Goal: Task Accomplishment & Management: Use online tool/utility

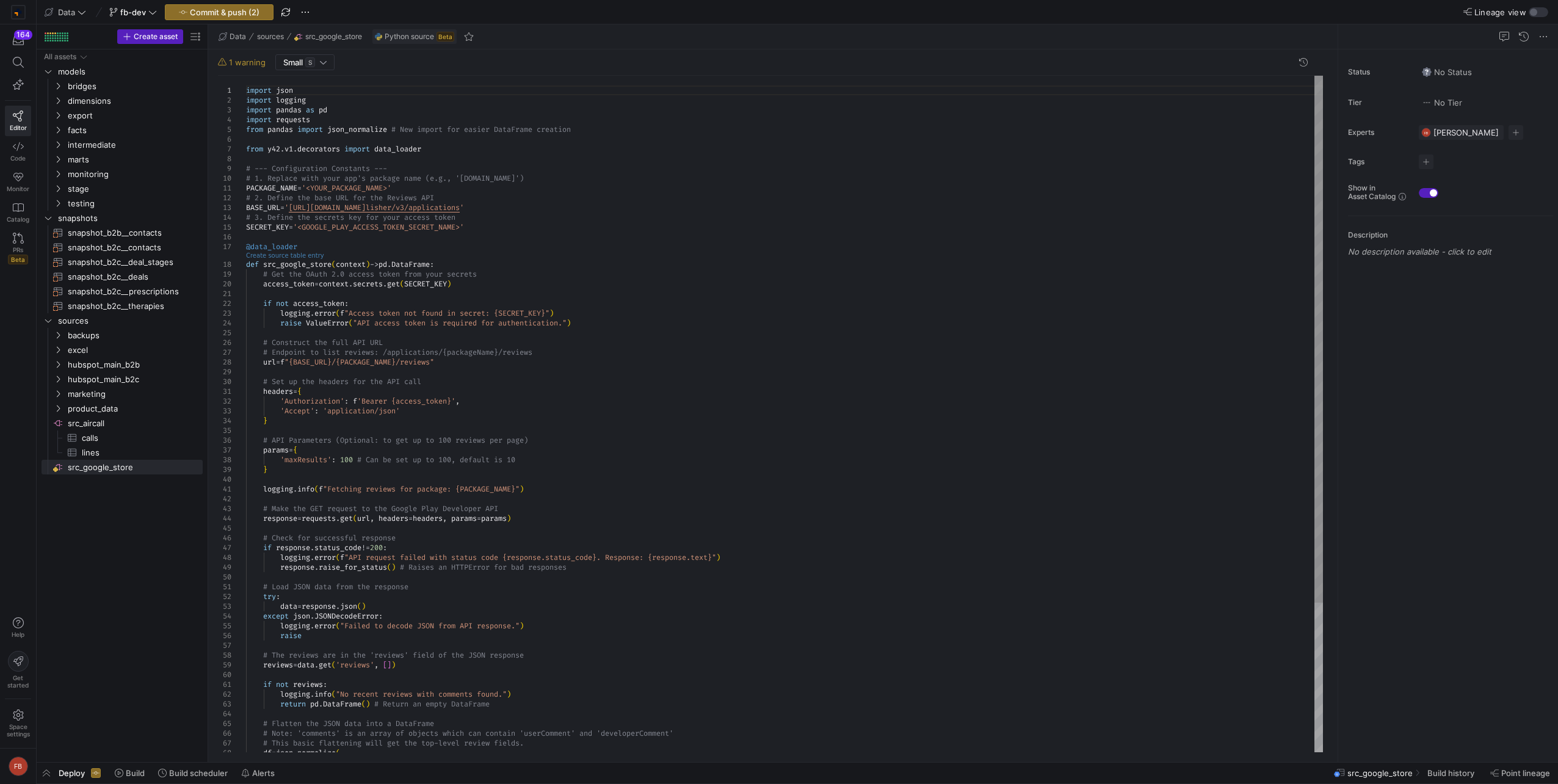
click at [274, 256] on link "Create source table entry" at bounding box center [285, 255] width 78 height 7
click at [716, 410] on div "def src_google_store ( context ) -> pd . DataFrame : # Get the OAuth 2.0 access…" at bounding box center [785, 509] width 1077 height 867
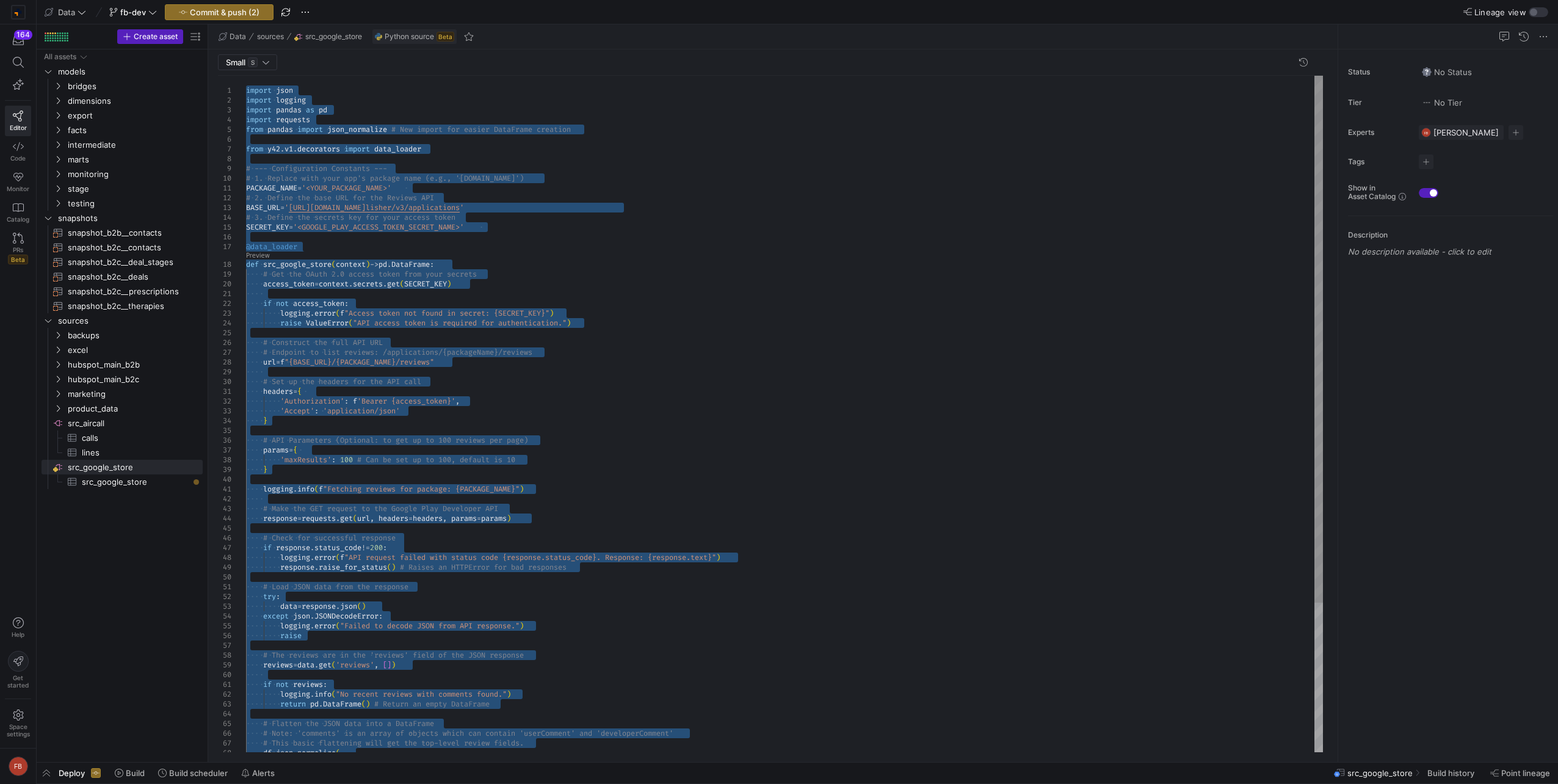
click at [392, 310] on div "def src_google_store ( context ) -> pd . DataFrame : # Get the OAuth 2.0 access…" at bounding box center [785, 509] width 1077 height 867
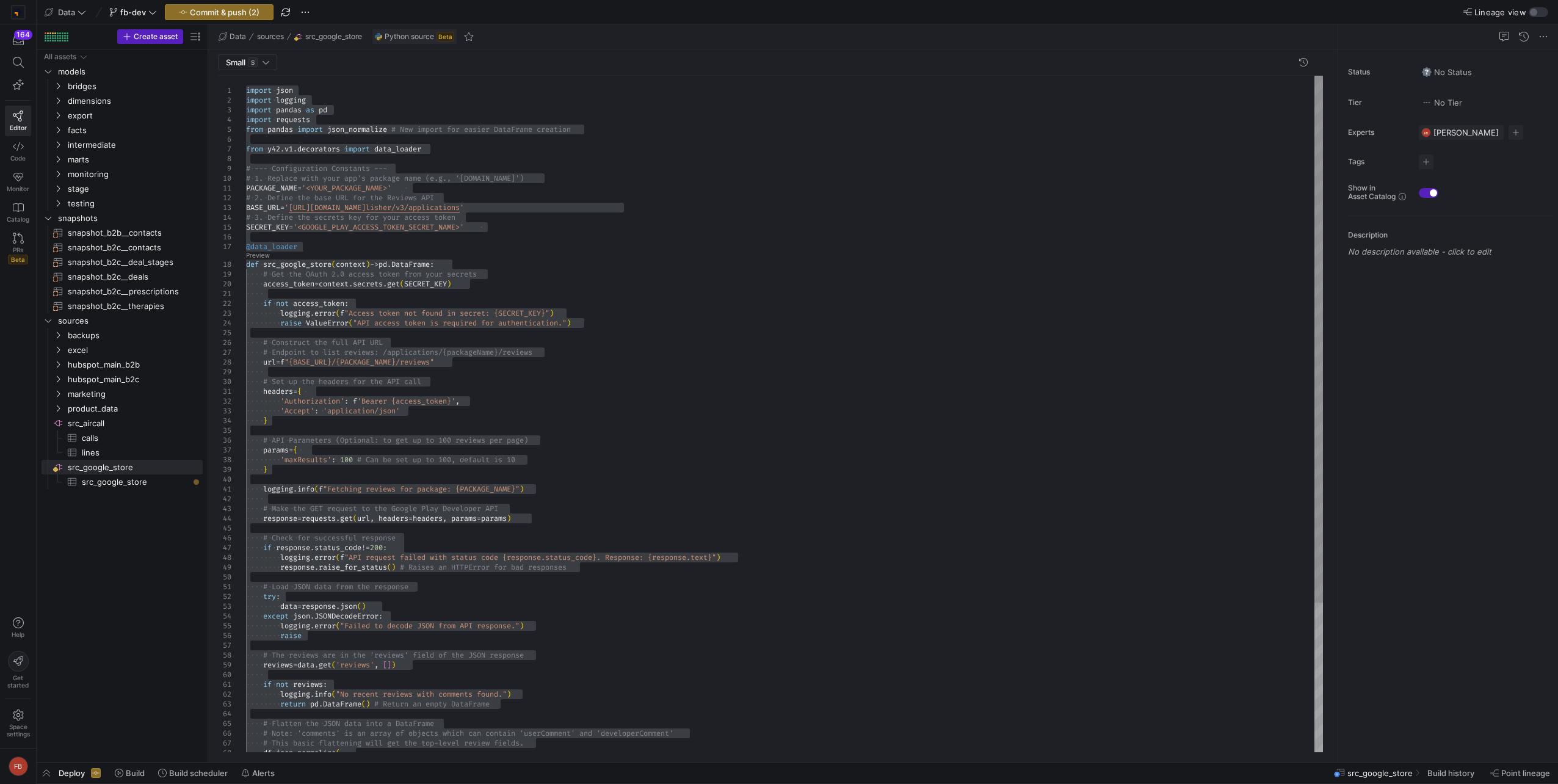
click at [502, 520] on div "def src_google_store ( context ) -> pd . DataFrame : # Get the OAuth 2.0 access…" at bounding box center [785, 509] width 1077 height 867
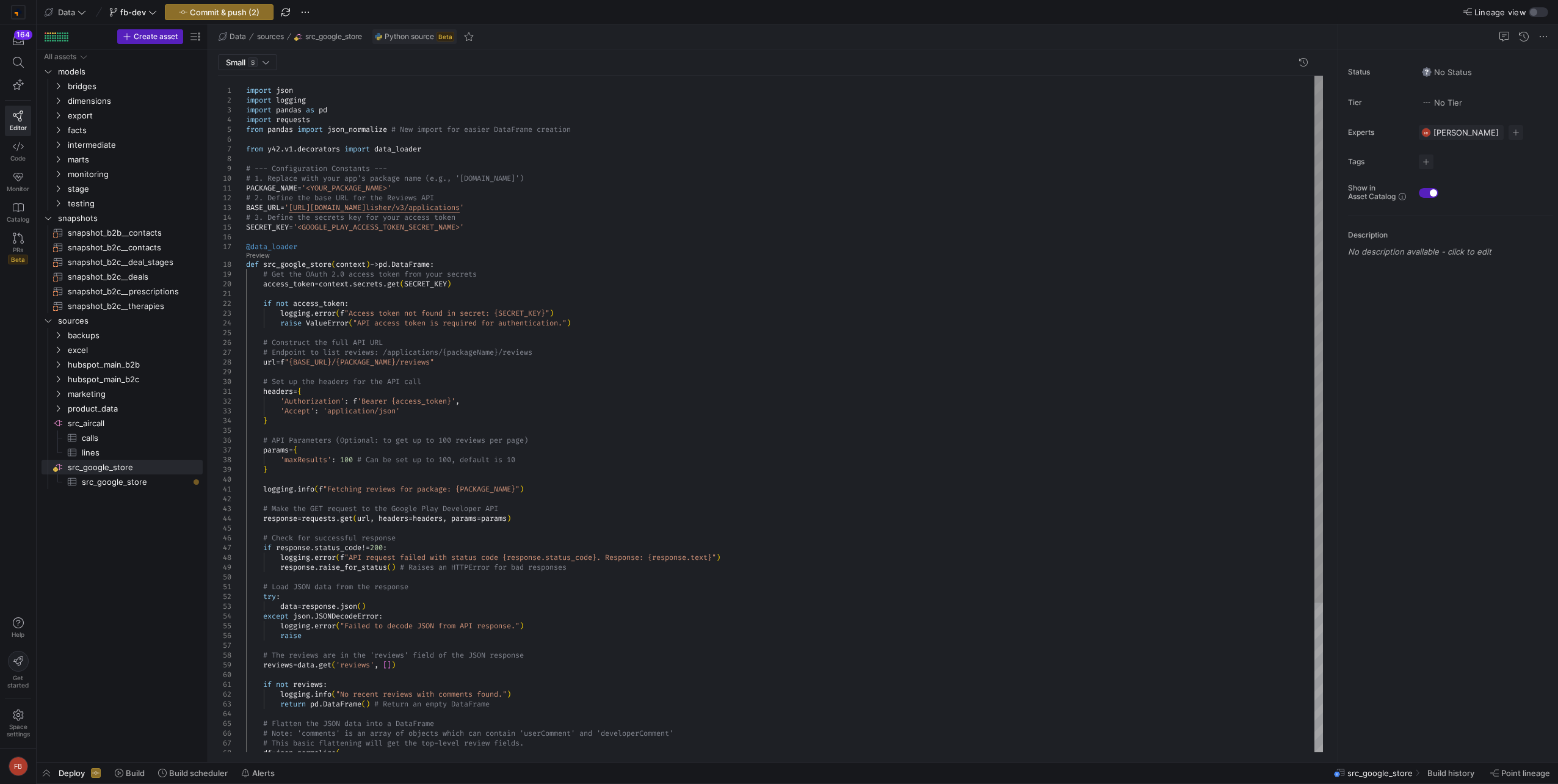
click at [401, 187] on div "def src_google_store ( context ) -> pd . DataFrame : # Get the OAuth 2.0 access…" at bounding box center [785, 509] width 1077 height 867
click at [710, 95] on div "def src_google_store ( context ) -> pd . DataFrame : # Get the OAuth 2.0 access…" at bounding box center [785, 509] width 1077 height 867
type textarea "headers = { 'Authorization': f'Bearer {access_token}', 'Accept': 'application/j…"
click at [721, 432] on div "def src_google_store ( context ) -> pd . DataFrame : # Get the OAuth 2.0 access…" at bounding box center [785, 509] width 1077 height 867
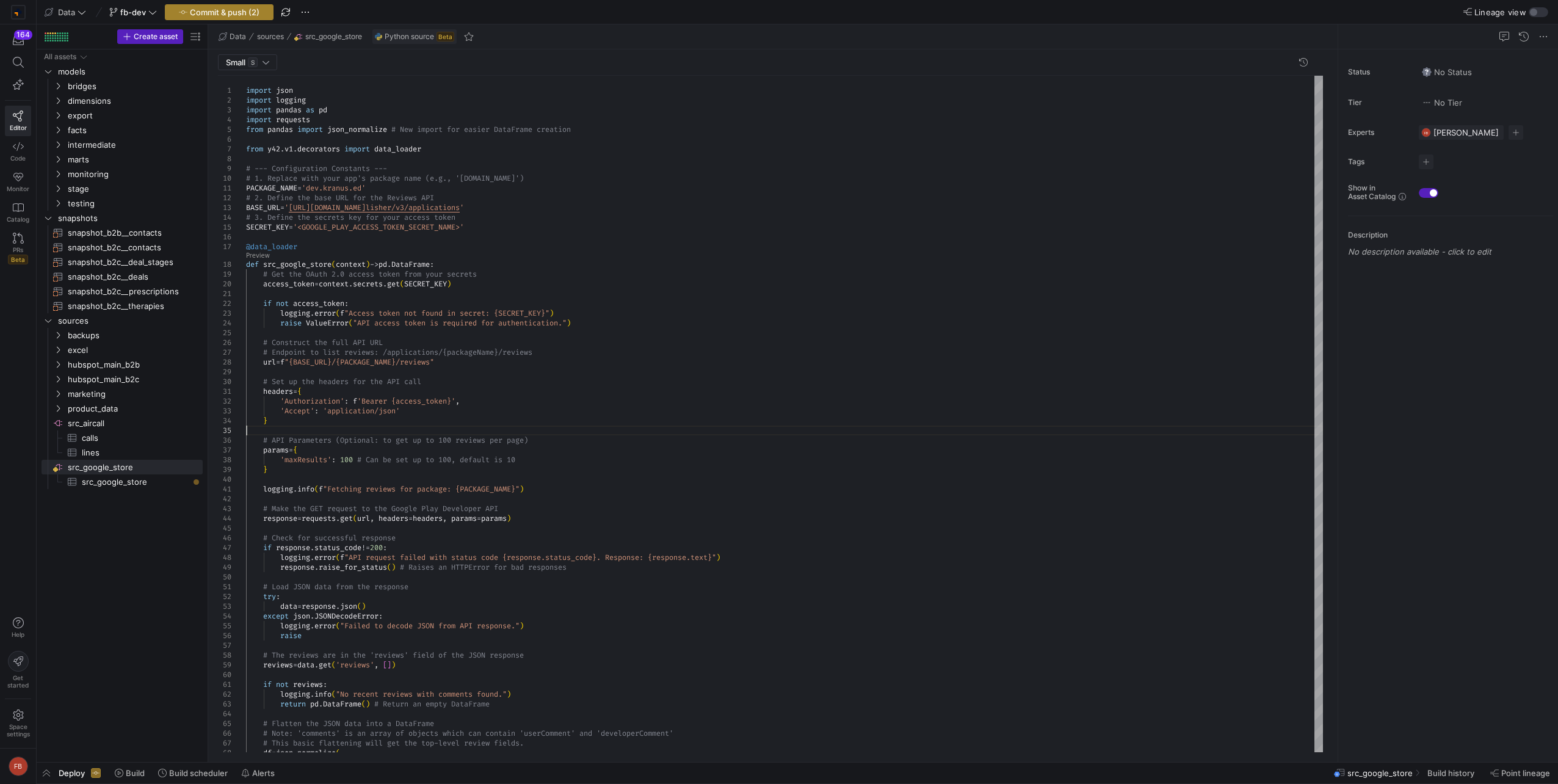
click at [215, 12] on span "Commit & push (2)" at bounding box center [224, 12] width 69 height 10
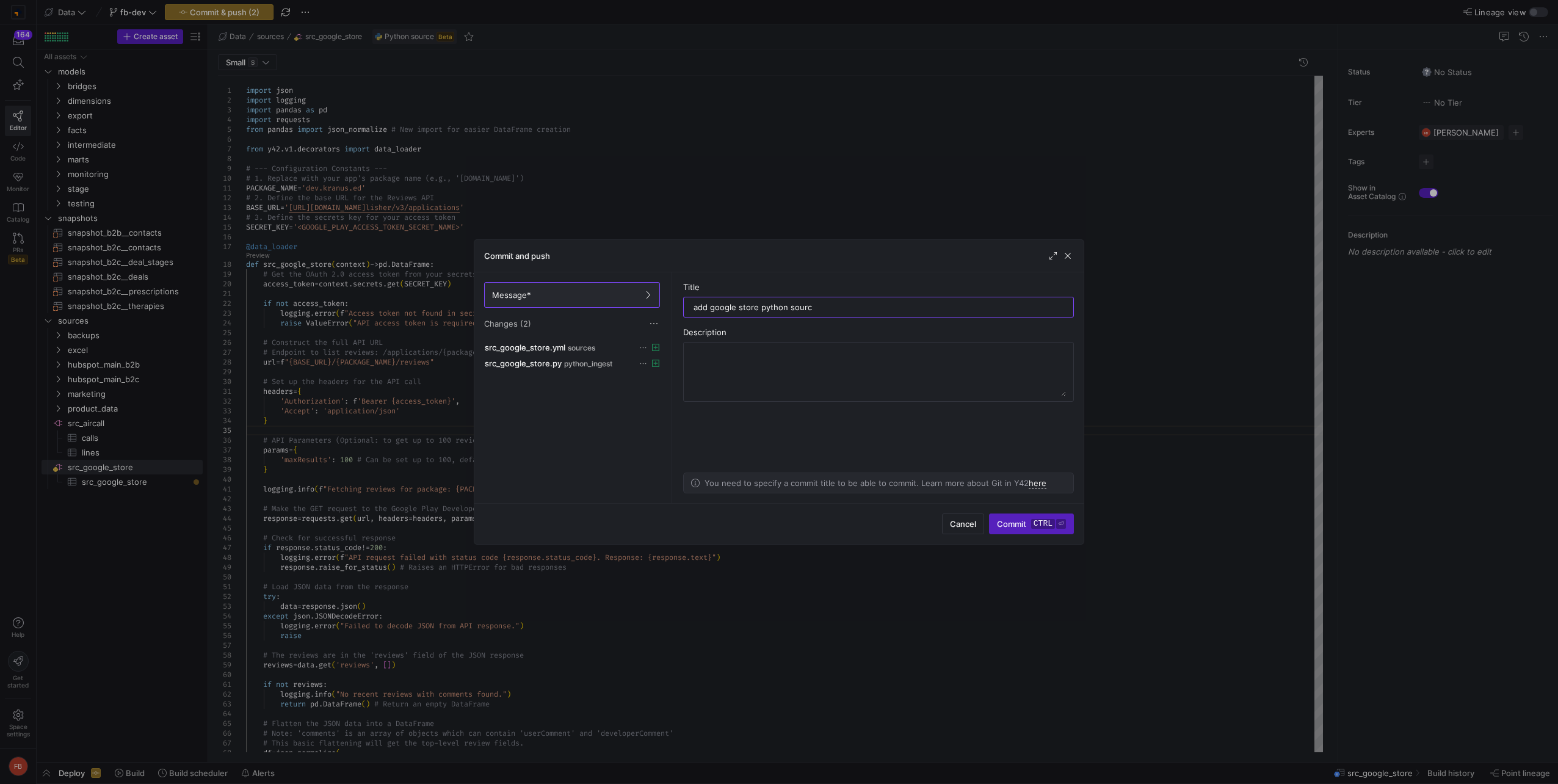
type input "add google store python source"
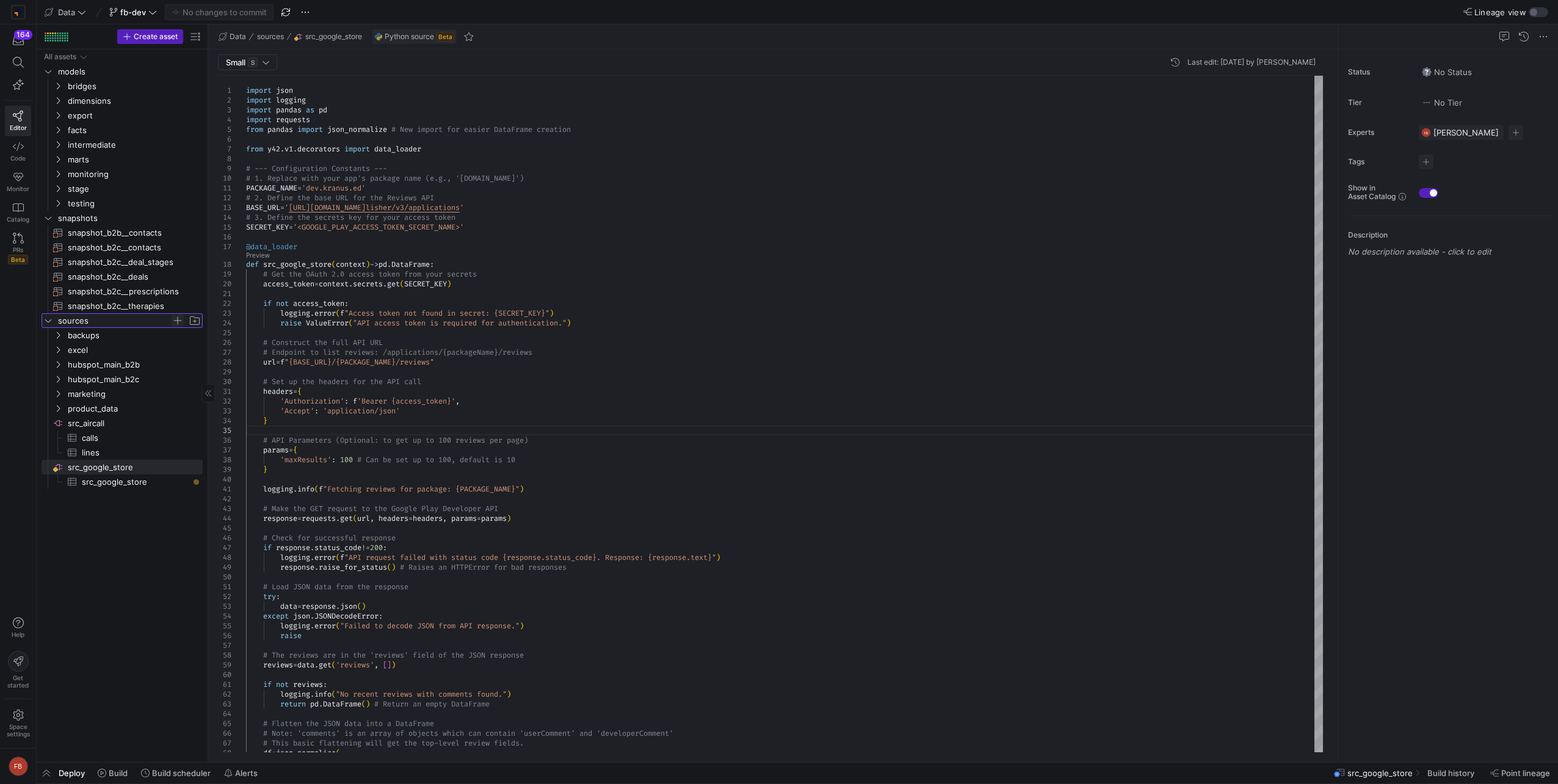
click at [173, 322] on span "Press SPACE to select this row." at bounding box center [178, 320] width 12 height 12
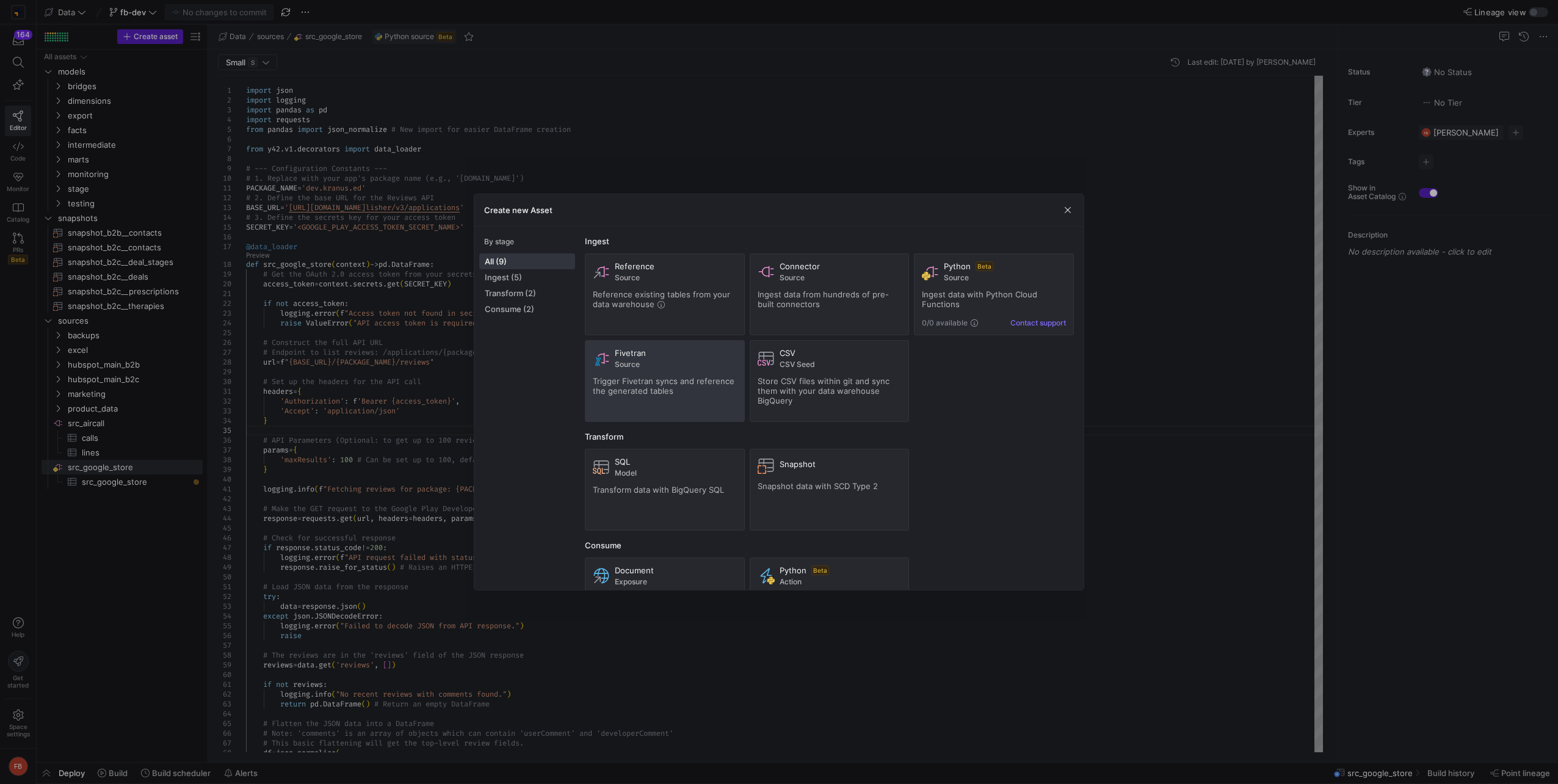
click at [674, 398] on div "Fivetran Source Trigger Fivetran syncs and reference the generated tables" at bounding box center [665, 380] width 144 height 66
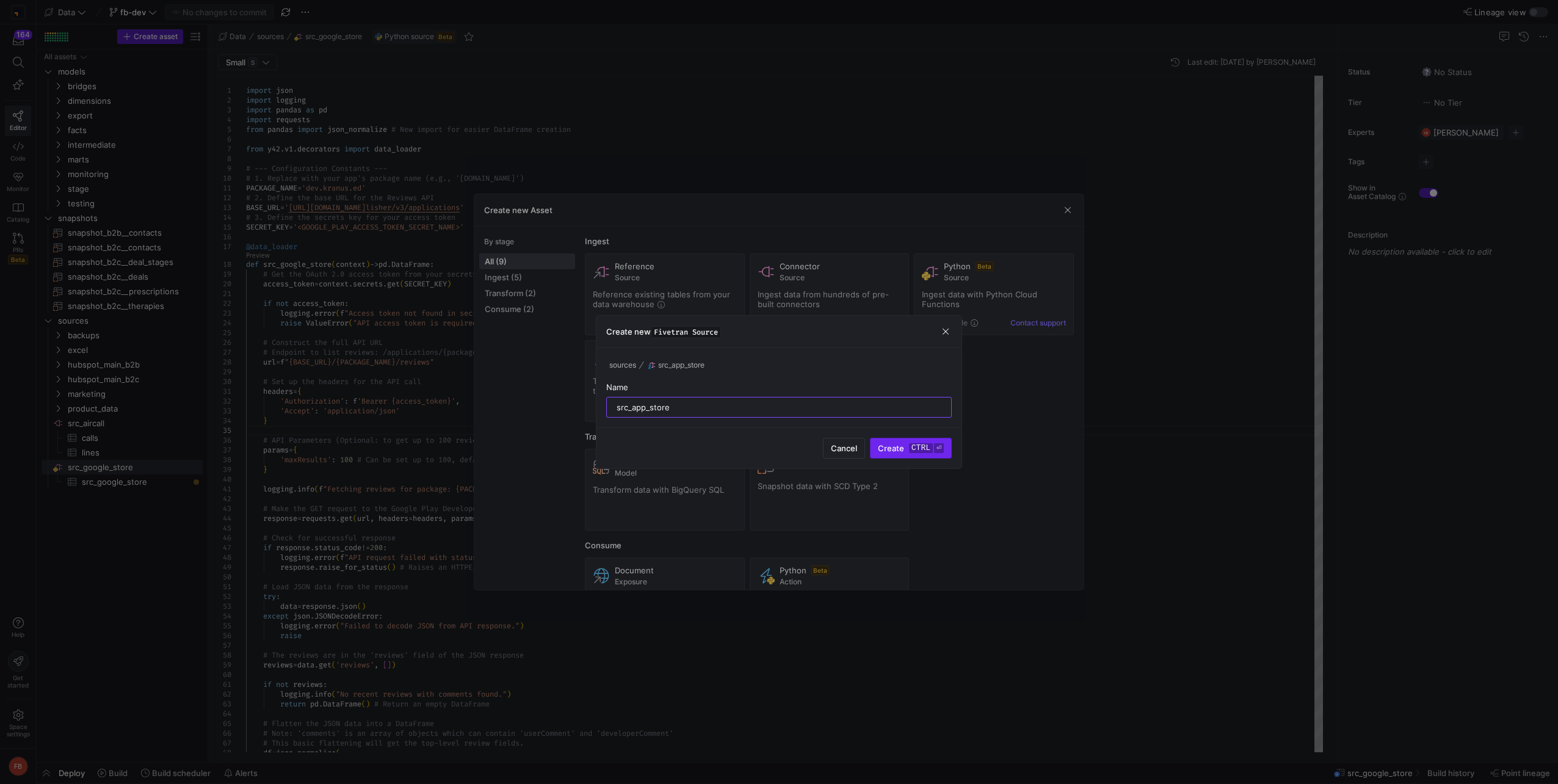
type input "src_app_store"
click at [881, 455] on span "submit" at bounding box center [910, 447] width 80 height 19
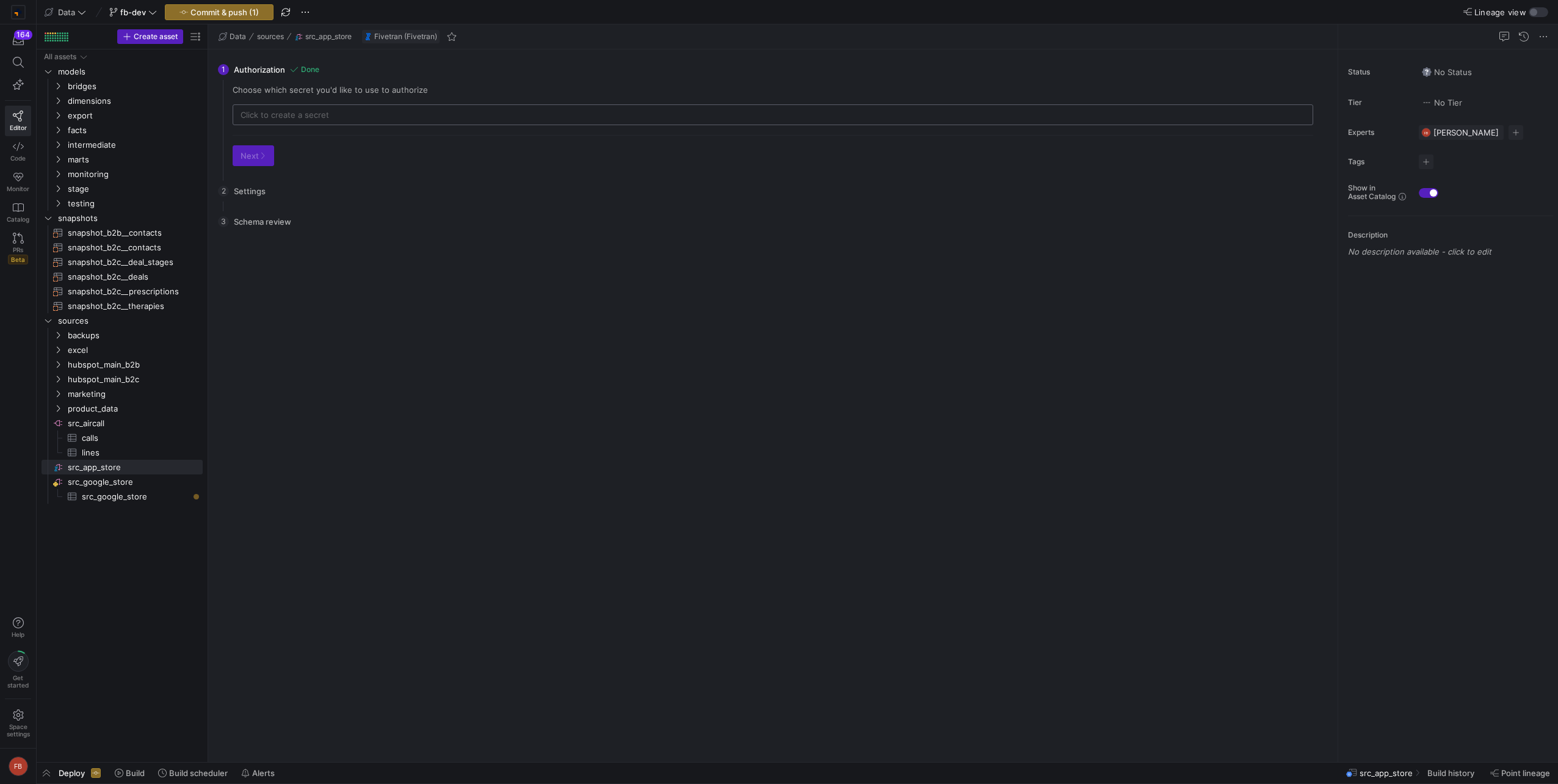
click at [295, 121] on div at bounding box center [773, 115] width 1065 height 19
click at [224, 16] on span "Commit & push (1)" at bounding box center [224, 12] width 69 height 10
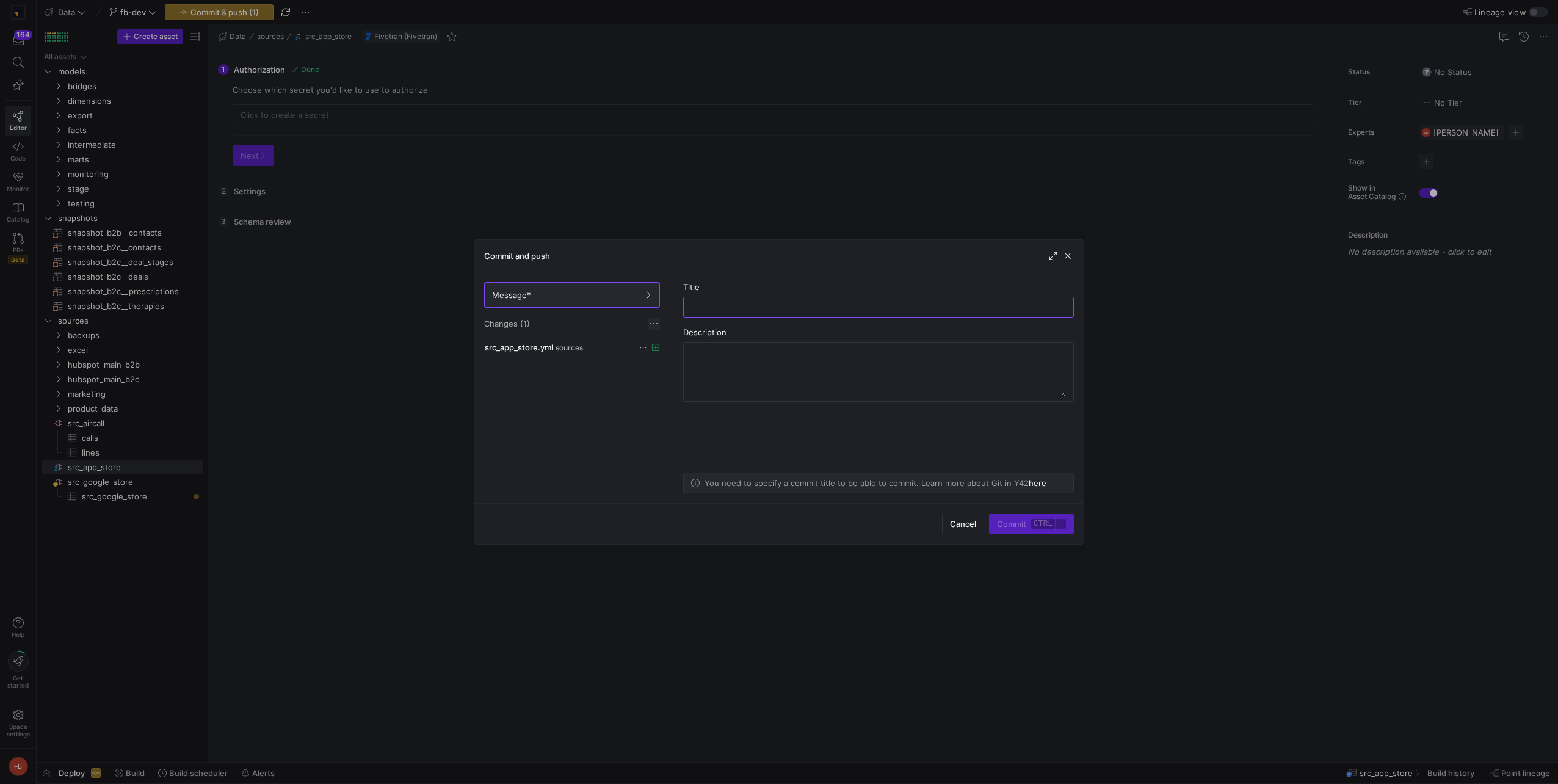
click at [652, 320] on span at bounding box center [654, 323] width 12 height 12
click at [700, 360] on span "Discard all changes" at bounding box center [698, 360] width 85 height 10
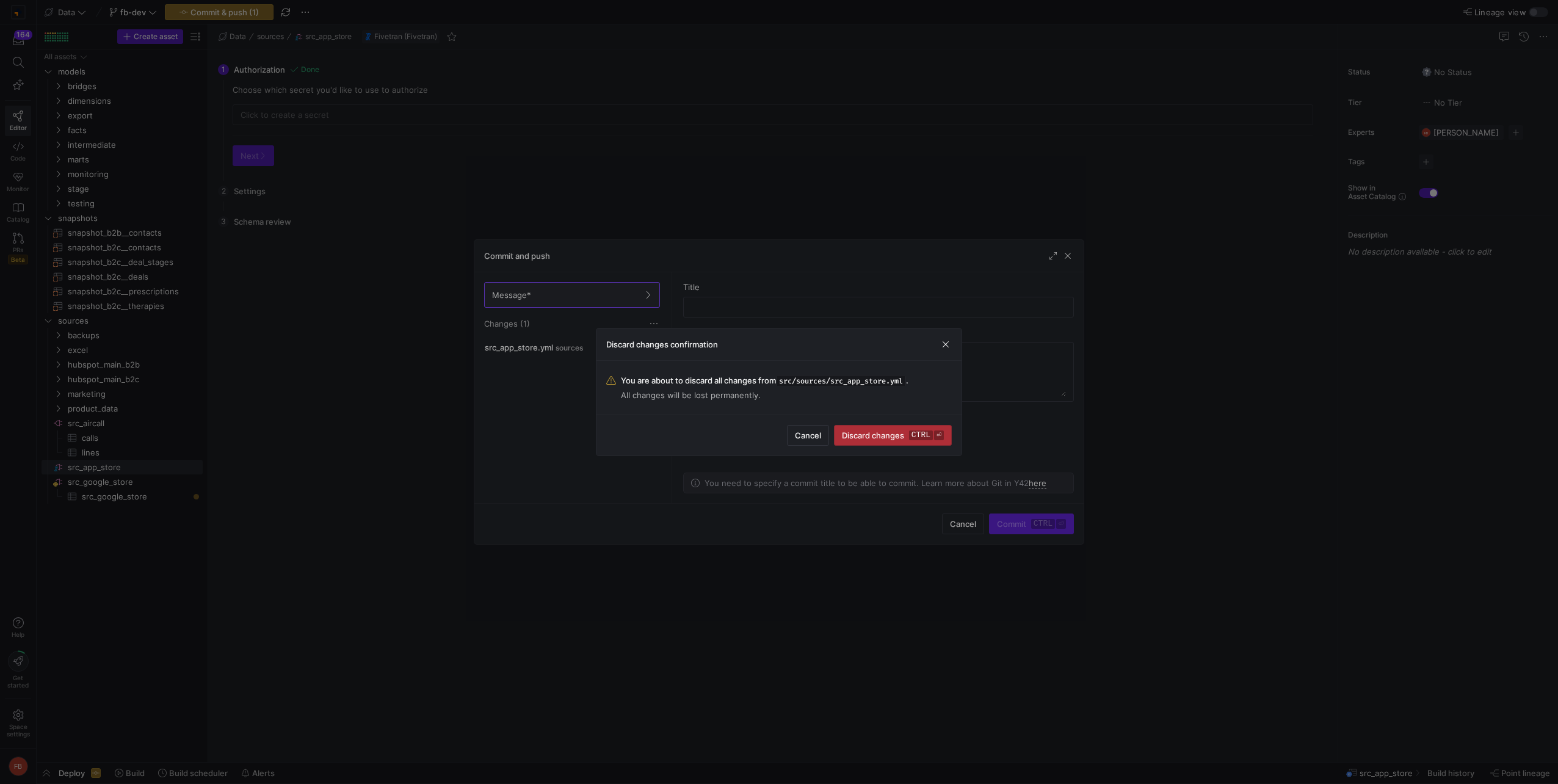
click at [855, 437] on span "Discard changes ctrl ⏎" at bounding box center [892, 435] width 102 height 10
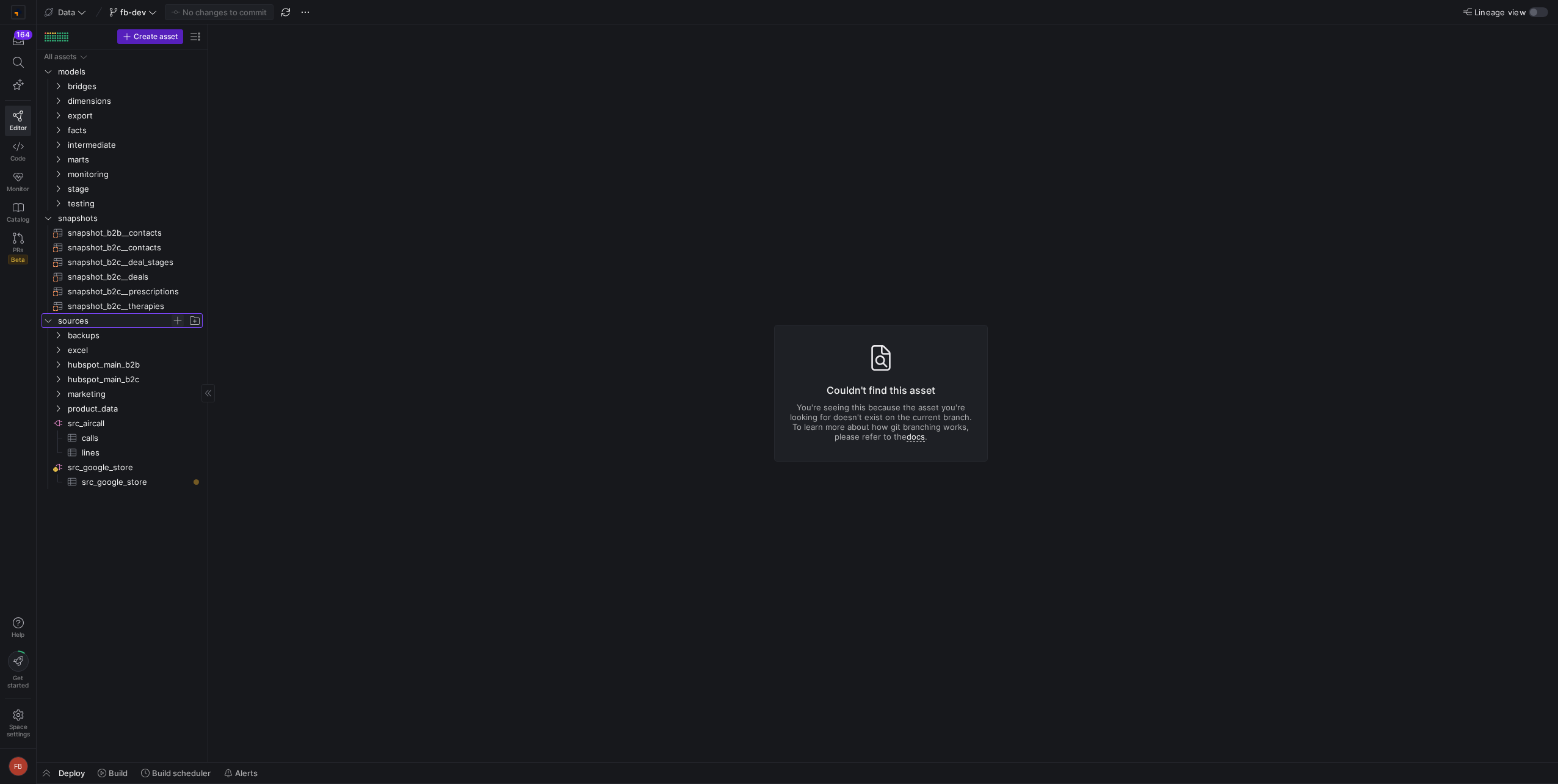
click at [175, 320] on span "Press SPACE to select this row." at bounding box center [178, 320] width 12 height 12
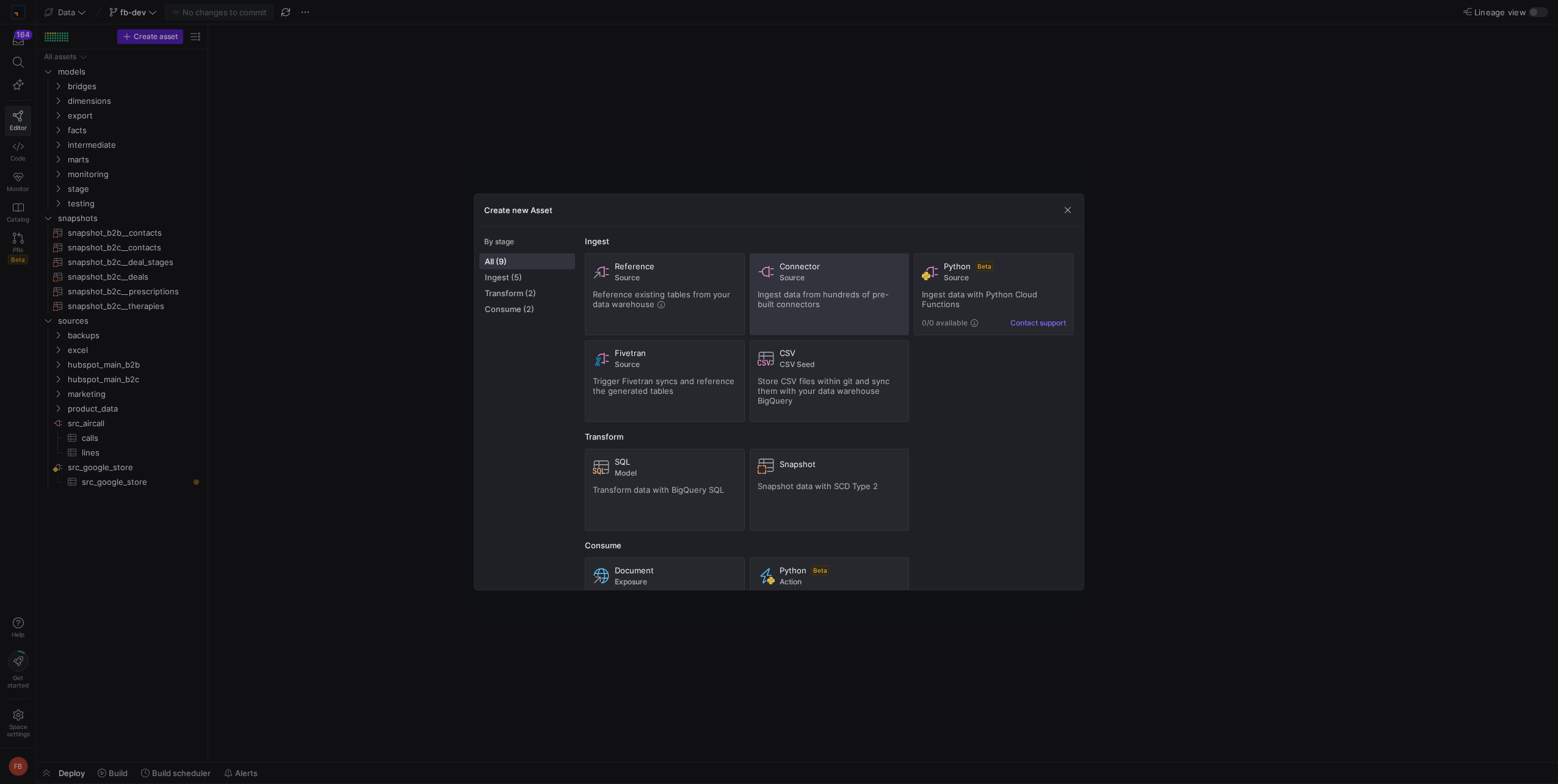
click at [811, 306] on div "Ingest data from hundreds of pre-built connectors" at bounding box center [829, 298] width 144 height 19
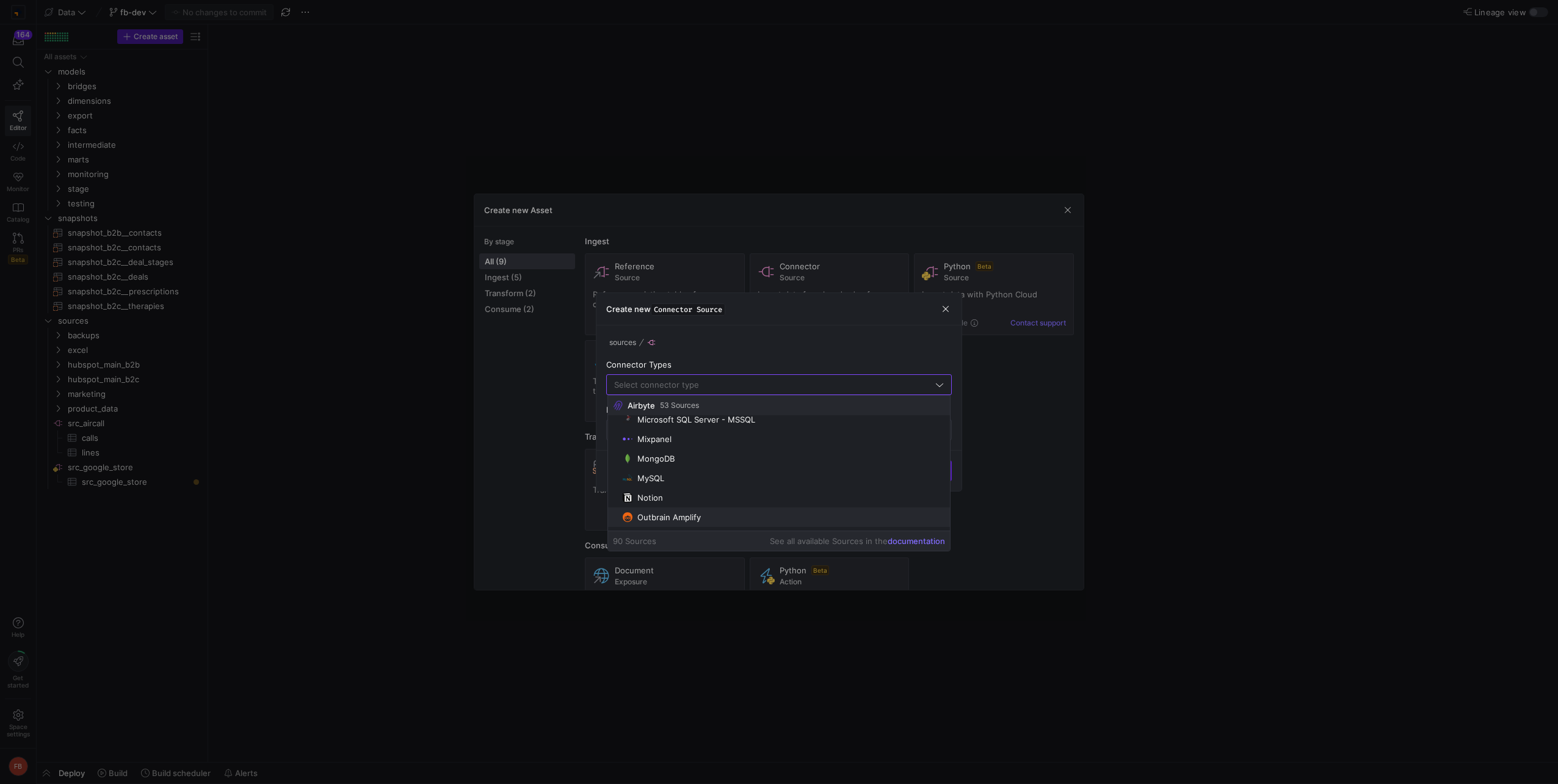
scroll to position [1012, 0]
click at [949, 309] on div "Create new Connector Source" at bounding box center [779, 309] width 365 height 33
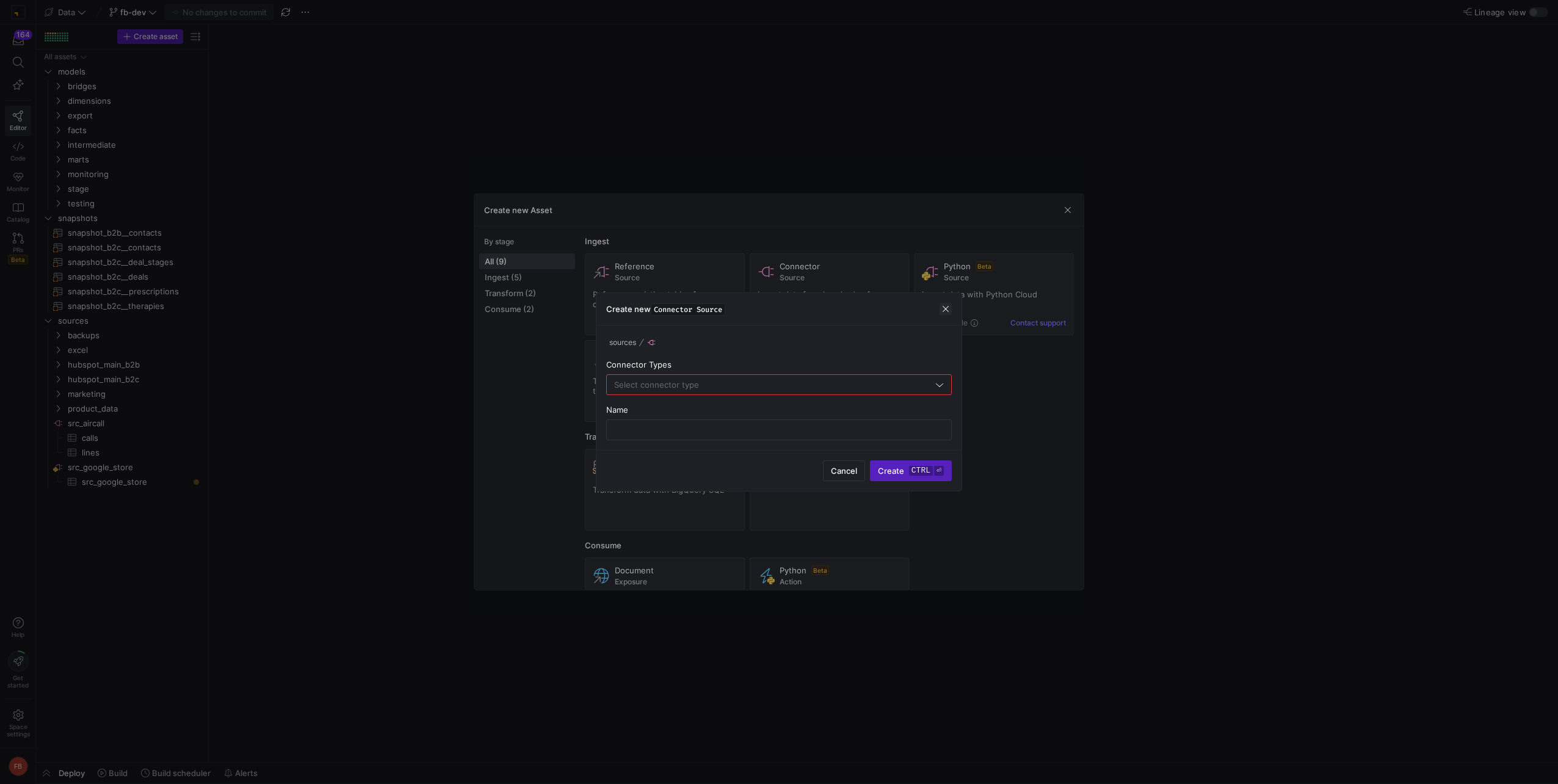
click at [945, 310] on span "button" at bounding box center [945, 309] width 12 height 12
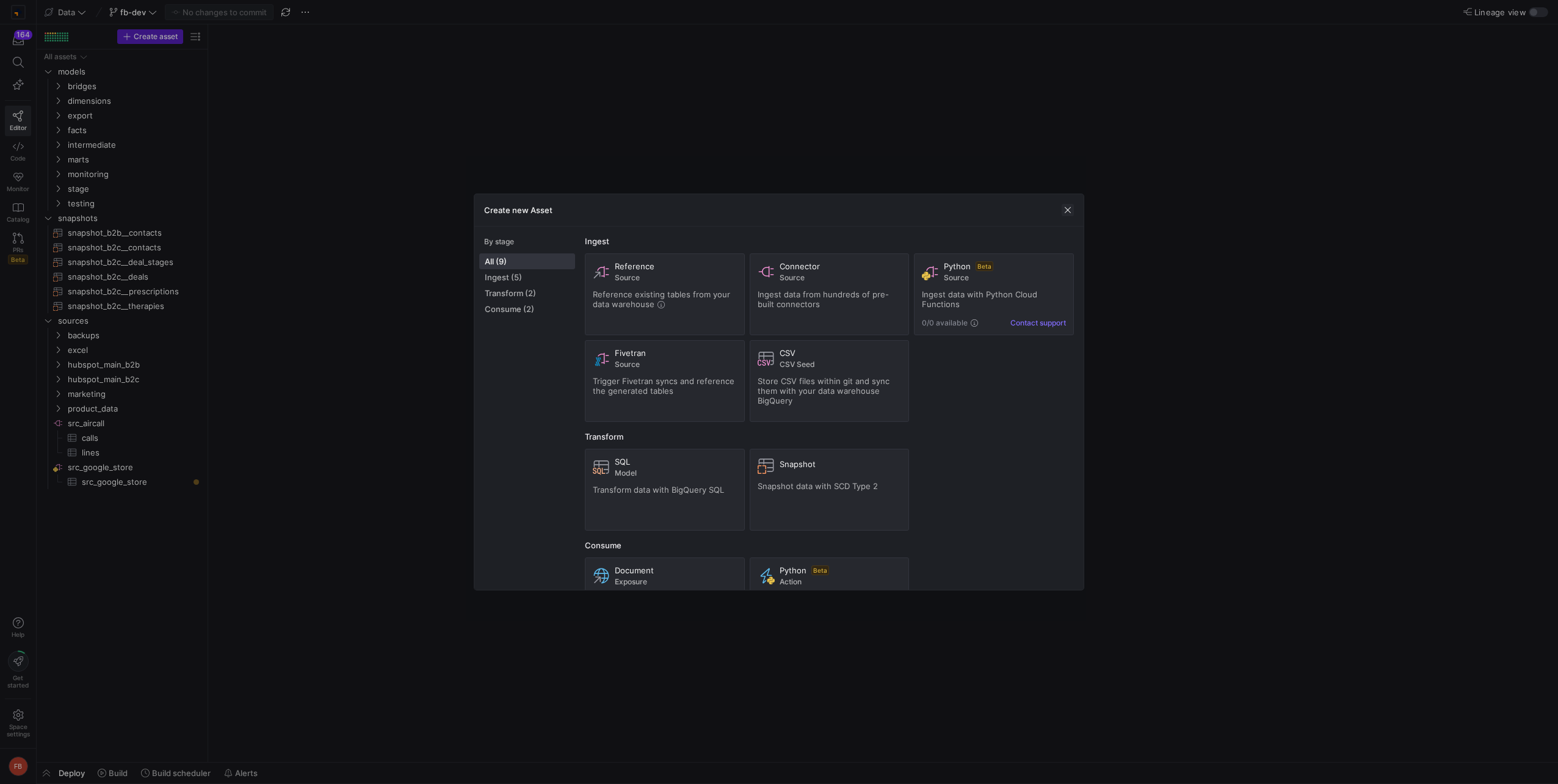
click at [1066, 204] on span "button" at bounding box center [1068, 210] width 12 height 12
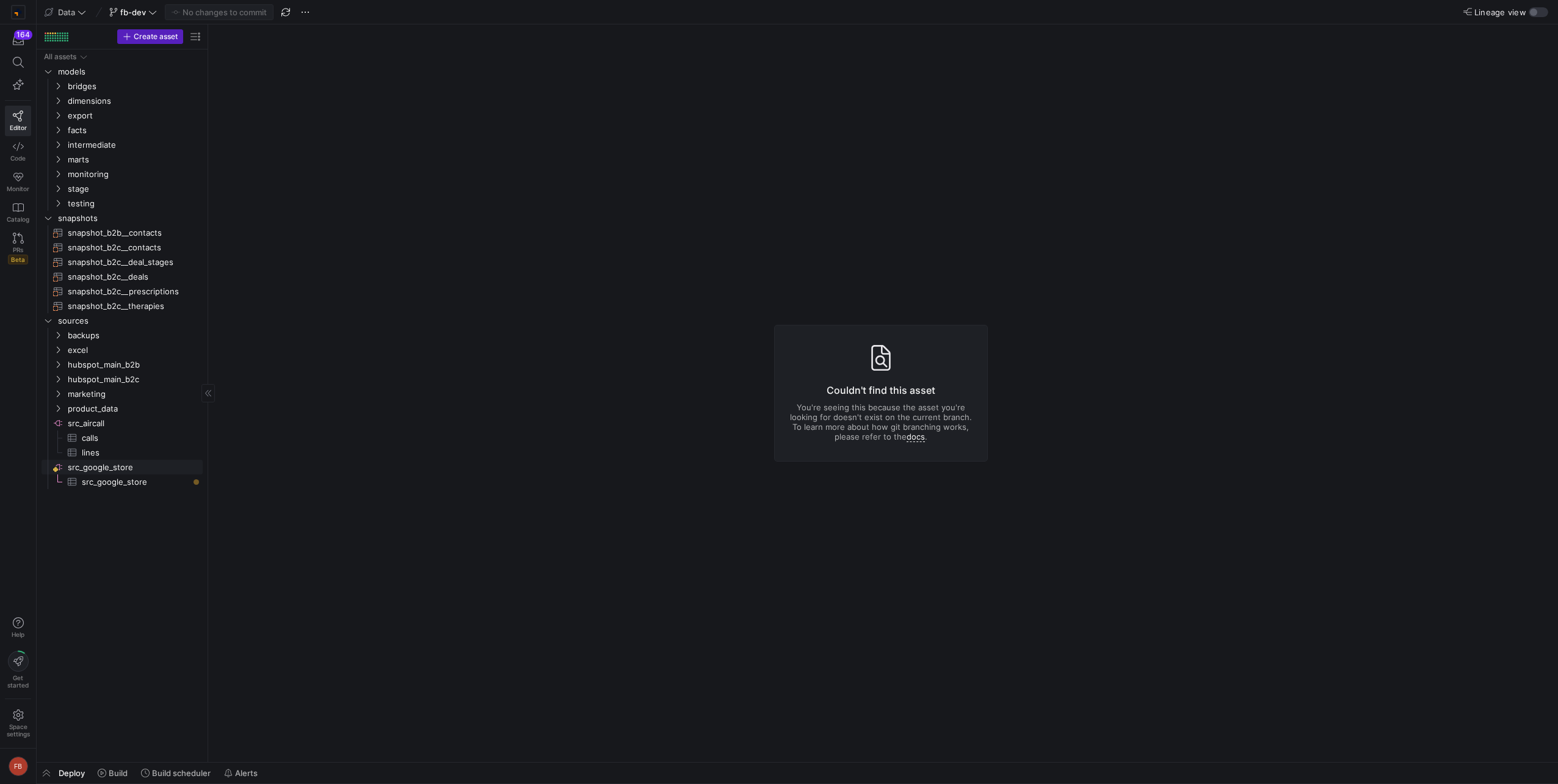
click at [100, 472] on span "src_google_store​​​​​​​​" at bounding box center [134, 468] width 133 height 14
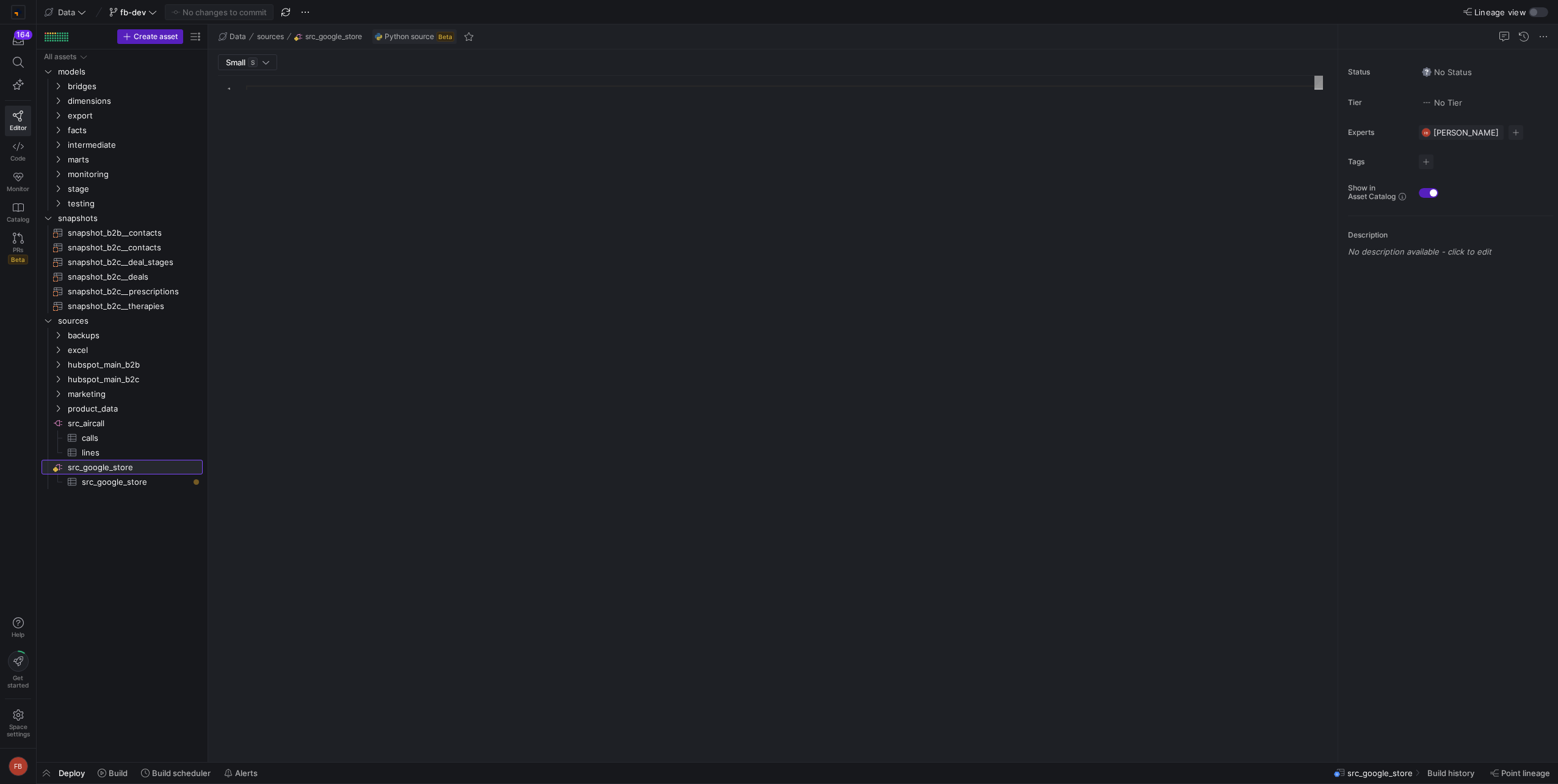
type textarea "import json import logging import pandas as pd import requests from pandas impo…"
